Goal: Information Seeking & Learning: Learn about a topic

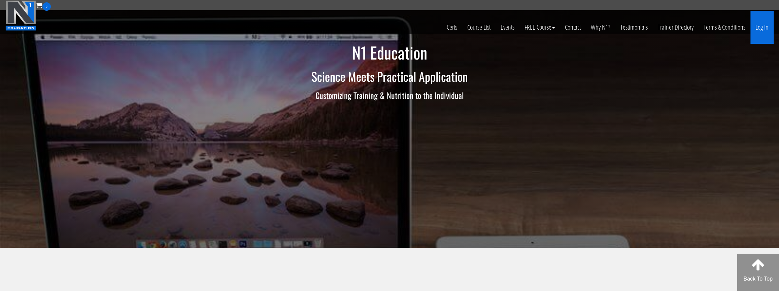
click at [755, 26] on link "Log In" at bounding box center [761, 27] width 23 height 33
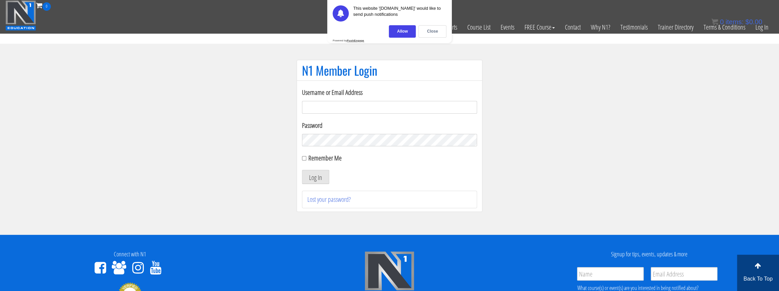
click at [403, 31] on div "Allow" at bounding box center [402, 31] width 27 height 12
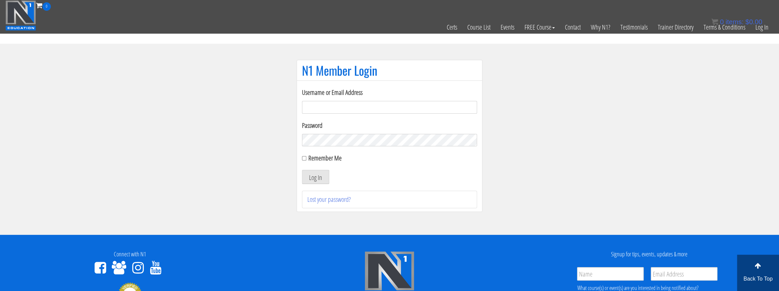
click at [361, 111] on input "Username or Email Address" at bounding box center [389, 107] width 175 height 13
type input "[EMAIL_ADDRESS][DOMAIN_NAME]"
drag, startPoint x: 301, startPoint y: 155, endPoint x: 305, endPoint y: 158, distance: 4.3
click at [301, 155] on div "Username or Email Address info@adnaanfitness.com Password Remember Me Log In Lo…" at bounding box center [390, 146] width 186 height 132
click at [319, 161] on label "Remember Me" at bounding box center [324, 157] width 33 height 9
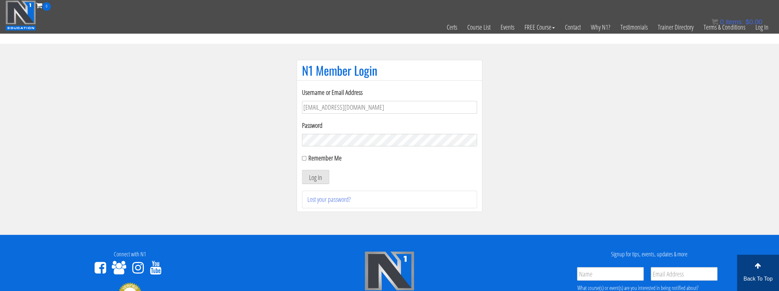
click at [306, 161] on input "Remember Me" at bounding box center [304, 158] width 4 height 4
checkbox input "true"
click at [318, 176] on button "Log In" at bounding box center [315, 177] width 27 height 14
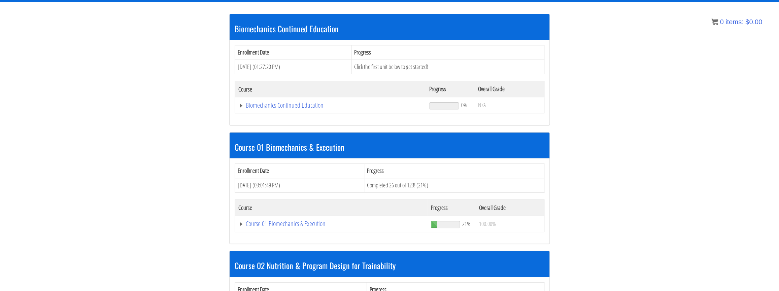
scroll to position [122, 0]
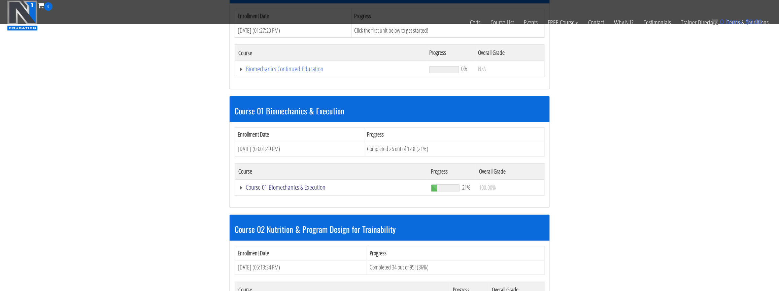
click at [306, 72] on link "Course 01 Biomechanics & Execution" at bounding box center [330, 69] width 184 height 7
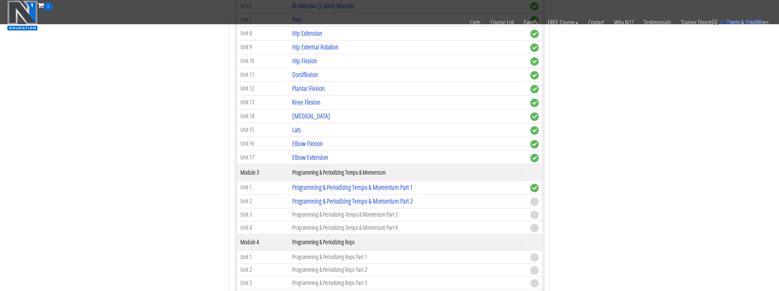
scroll to position [581, 0]
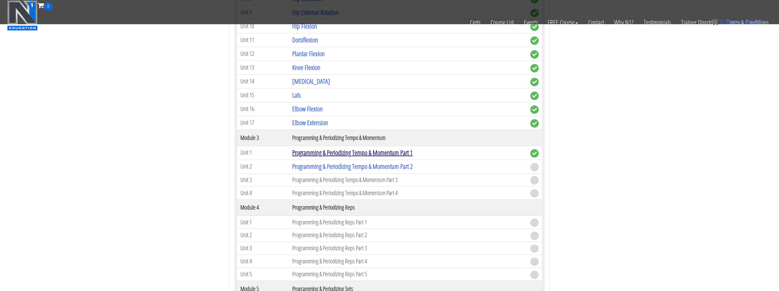
click at [358, 150] on link "Programming & Periodizing Tempo & Momentum Part 1" at bounding box center [352, 152] width 120 height 9
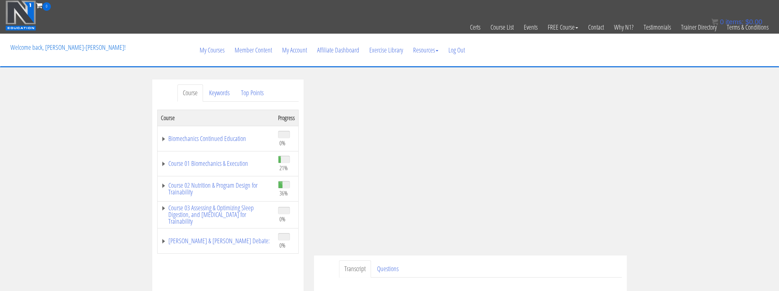
click at [661, 257] on div "Course Keywords Top Points Course Progress Biomechanics Continued Education 0% …" at bounding box center [389, 269] width 779 height 380
click at [637, 249] on div "Course Keywords Top Points Course Progress Biomechanics Continued Education 0% …" at bounding box center [389, 269] width 779 height 380
click at [161, 163] on link "Course 01 Biomechanics & Execution" at bounding box center [216, 163] width 110 height 7
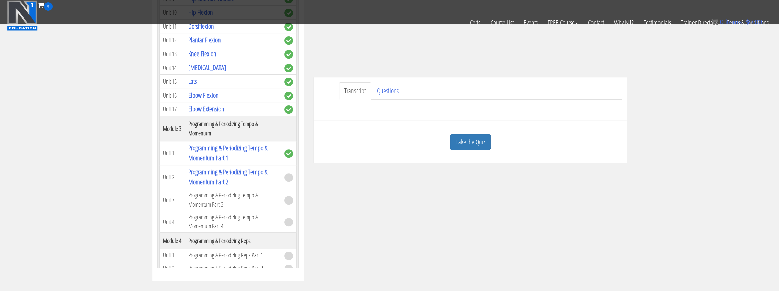
scroll to position [141, 0]
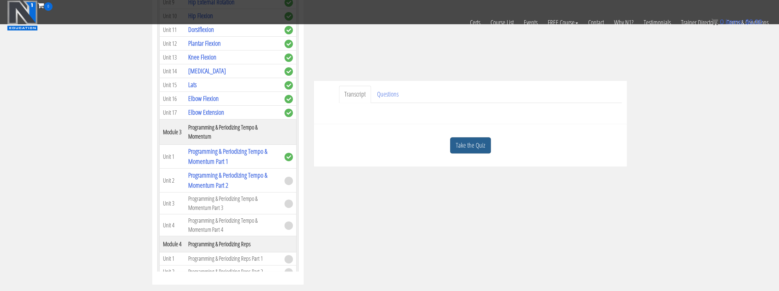
click at [470, 152] on link "Take the Quiz" at bounding box center [470, 145] width 41 height 16
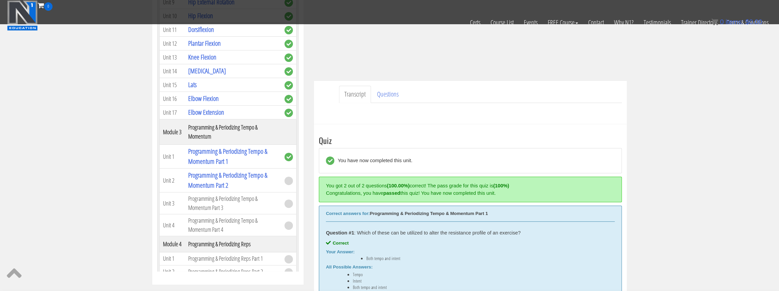
scroll to position [233, 0]
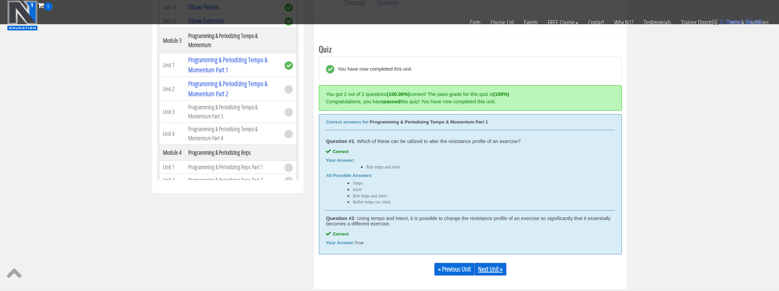
click at [495, 273] on link "Next Unit »" at bounding box center [490, 269] width 32 height 13
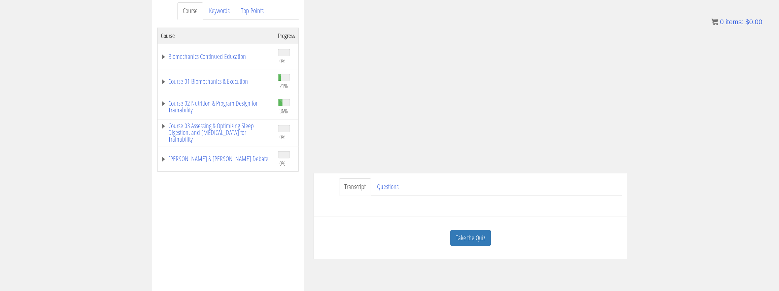
scroll to position [122, 0]
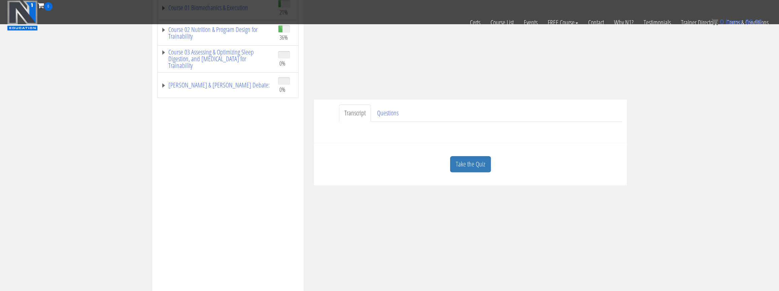
click at [460, 162] on link "Take the Quiz" at bounding box center [470, 164] width 41 height 16
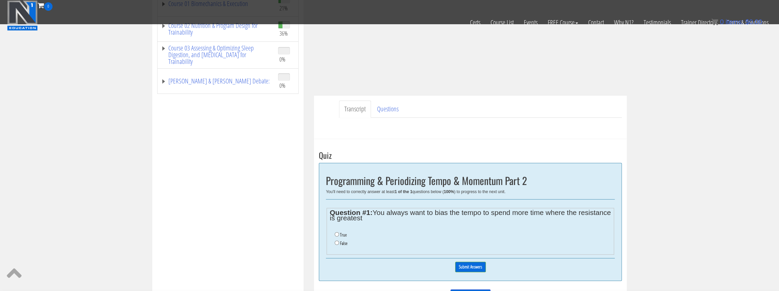
scroll to position [153, 0]
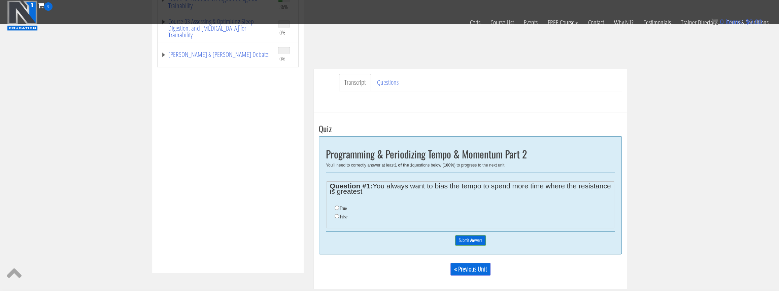
click at [336, 220] on li "False" at bounding box center [473, 217] width 276 height 8
click at [341, 217] on label "False" at bounding box center [343, 216] width 7 height 5
click at [339, 217] on input "False" at bounding box center [337, 216] width 4 height 4
radio input "true"
click at [454, 238] on div "0% Submit Answers" at bounding box center [470, 240] width 289 height 17
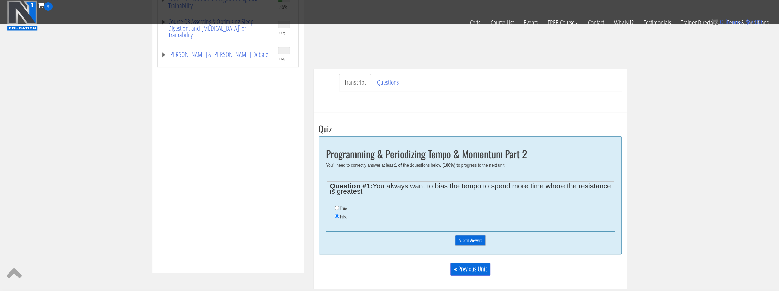
click at [458, 238] on input "Submit Answers" at bounding box center [470, 240] width 31 height 10
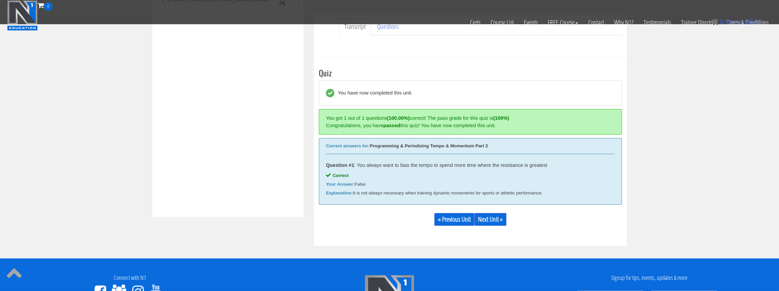
scroll to position [255, 0]
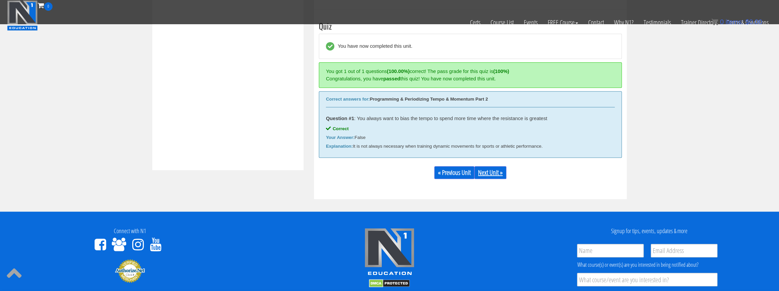
click at [497, 174] on link "Next Unit »" at bounding box center [490, 172] width 32 height 13
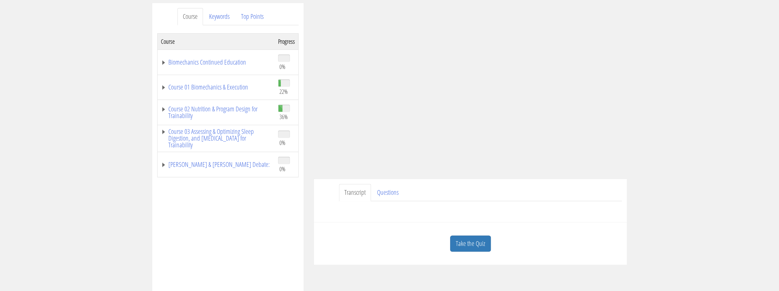
scroll to position [61, 0]
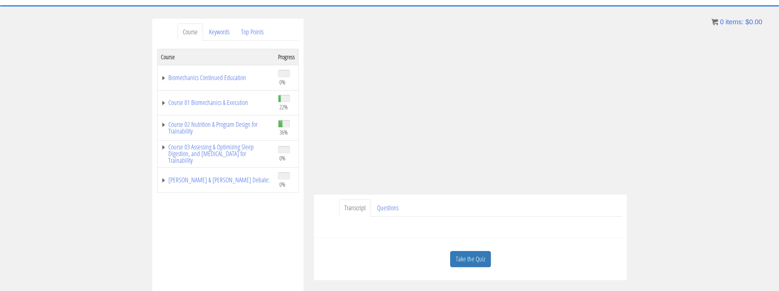
click at [638, 182] on div "Course Keywords Top Points Course Progress Biomechanics Continued Education 0% …" at bounding box center [389, 209] width 779 height 380
click at [467, 255] on link "Take the Quiz" at bounding box center [470, 259] width 41 height 16
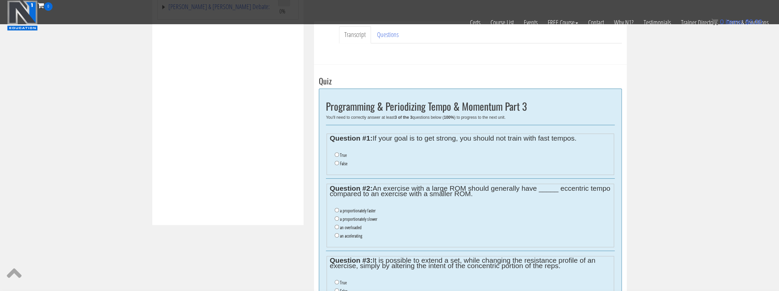
scroll to position [214, 0]
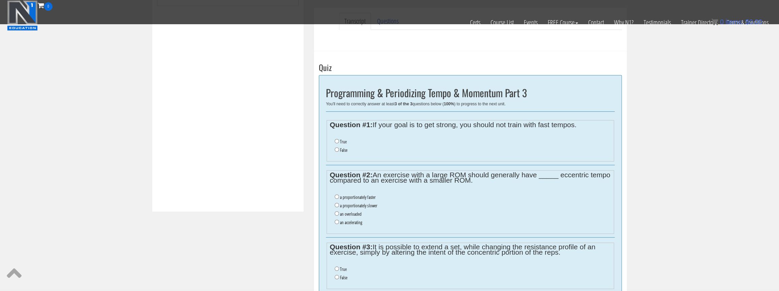
click at [342, 150] on label "False" at bounding box center [343, 149] width 7 height 5
click at [339, 150] on input "False" at bounding box center [337, 149] width 4 height 4
radio input "true"
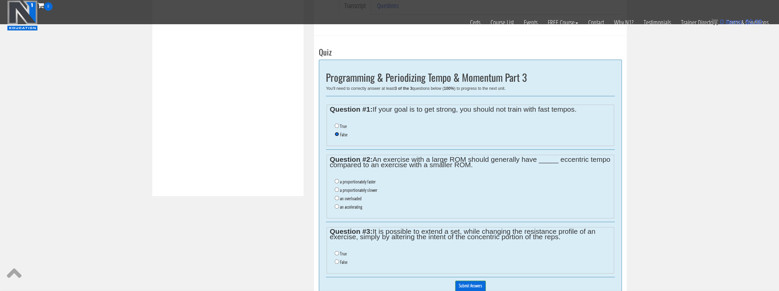
scroll to position [245, 0]
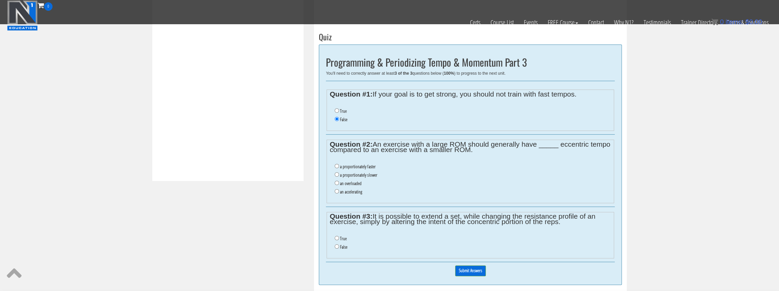
click at [346, 174] on label "a proportionately slower" at bounding box center [358, 174] width 37 height 5
click at [339, 174] on input "a proportionately slower" at bounding box center [337, 174] width 4 height 4
radio input "true"
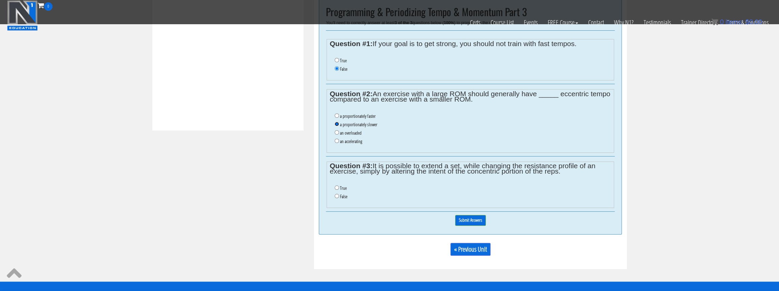
scroll to position [306, 0]
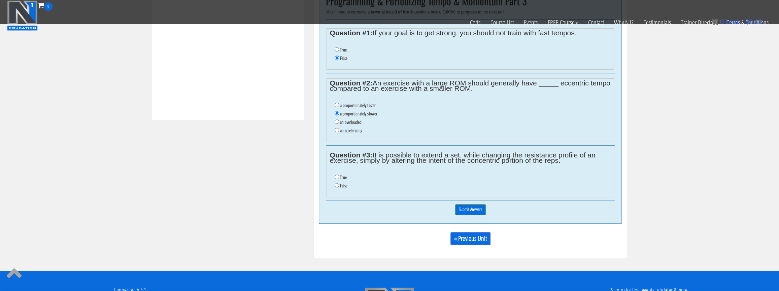
click at [346, 177] on li "True" at bounding box center [473, 177] width 276 height 8
click at [344, 177] on label "True" at bounding box center [343, 177] width 7 height 5
click at [339, 177] on input "True" at bounding box center [337, 177] width 4 height 4
radio input "true"
click at [458, 210] on input "Submit Answers" at bounding box center [470, 209] width 31 height 10
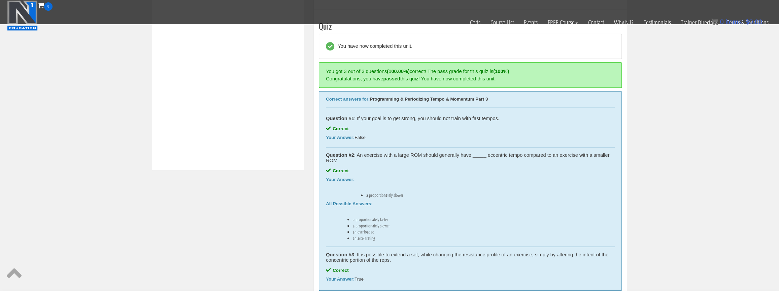
scroll to position [378, 0]
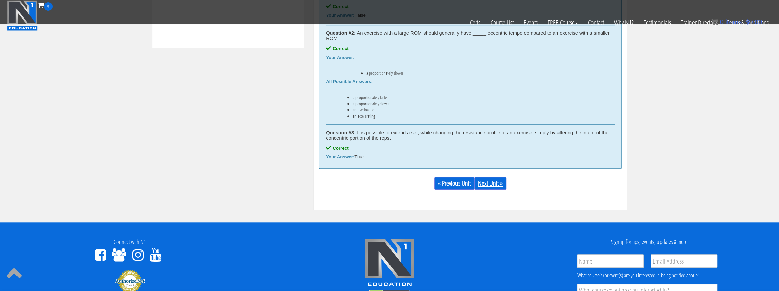
click at [493, 187] on link "Next Unit »" at bounding box center [490, 183] width 32 height 13
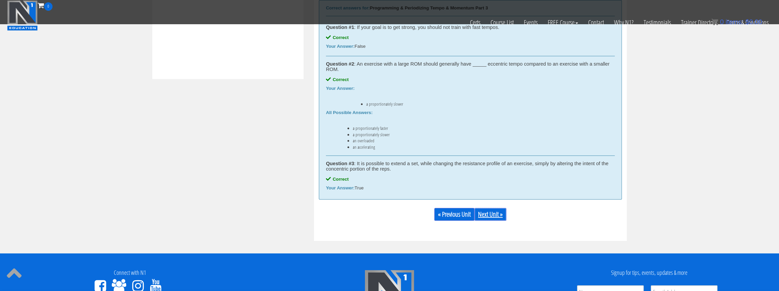
scroll to position [347, 0]
click at [492, 215] on link "Next Unit »" at bounding box center [490, 214] width 32 height 13
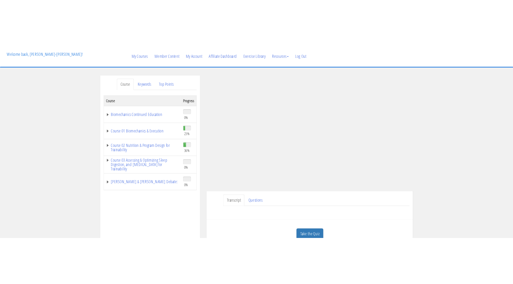
scroll to position [5, 0]
